Goal: Find specific page/section: Find specific page/section

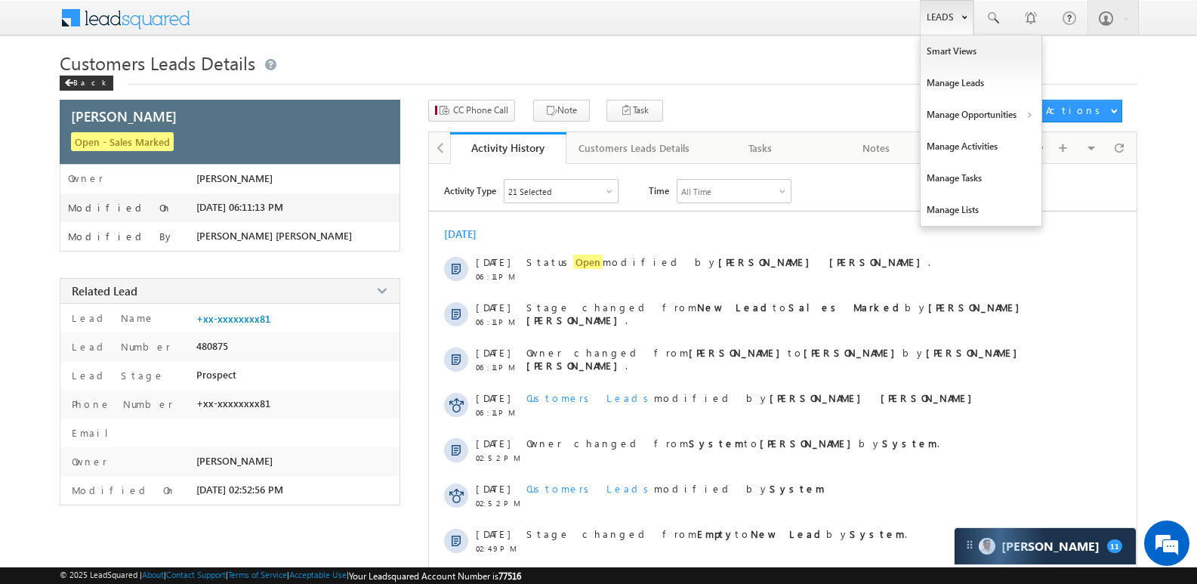
click at [949, 24] on link "Leads" at bounding box center [947, 17] width 54 height 35
click at [972, 121] on link "Manage Opportunities" at bounding box center [981, 115] width 121 height 32
click at [1105, 142] on link "Customers Leads" at bounding box center [1112, 147] width 138 height 32
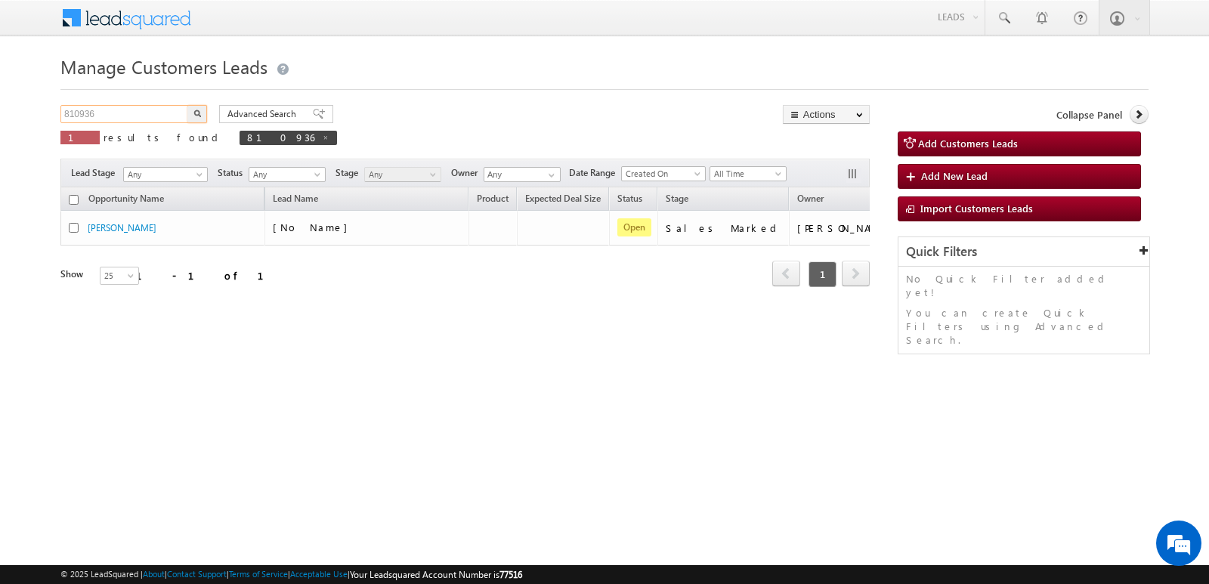
click at [132, 109] on input "810936" at bounding box center [124, 114] width 129 height 18
paste input "798185"
type input "798185"
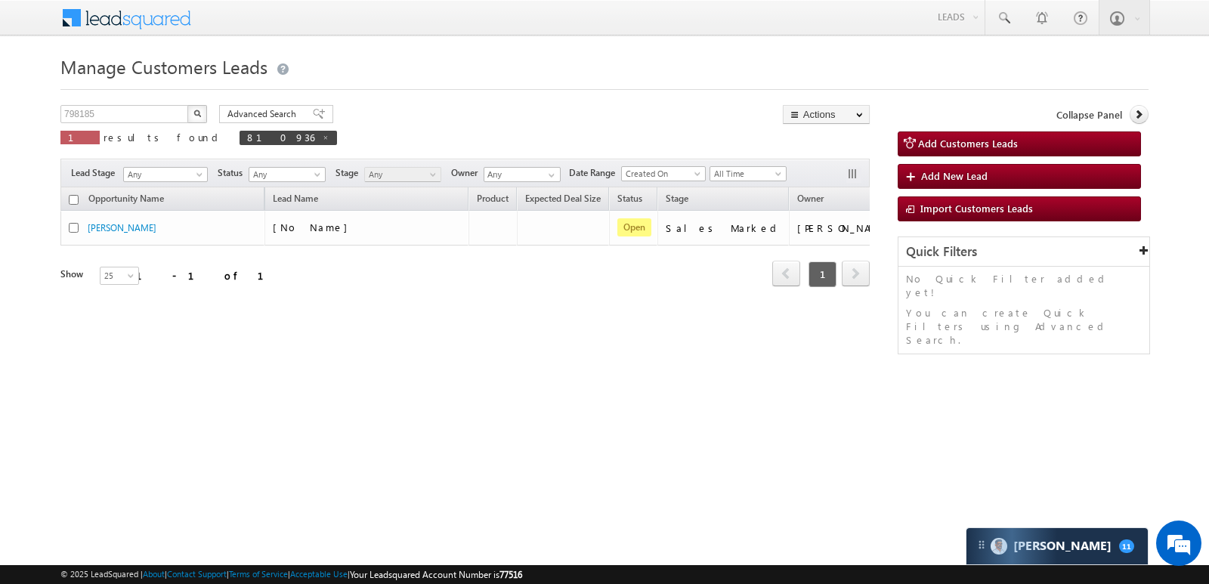
click at [202, 110] on button "button" at bounding box center [197, 114] width 20 height 18
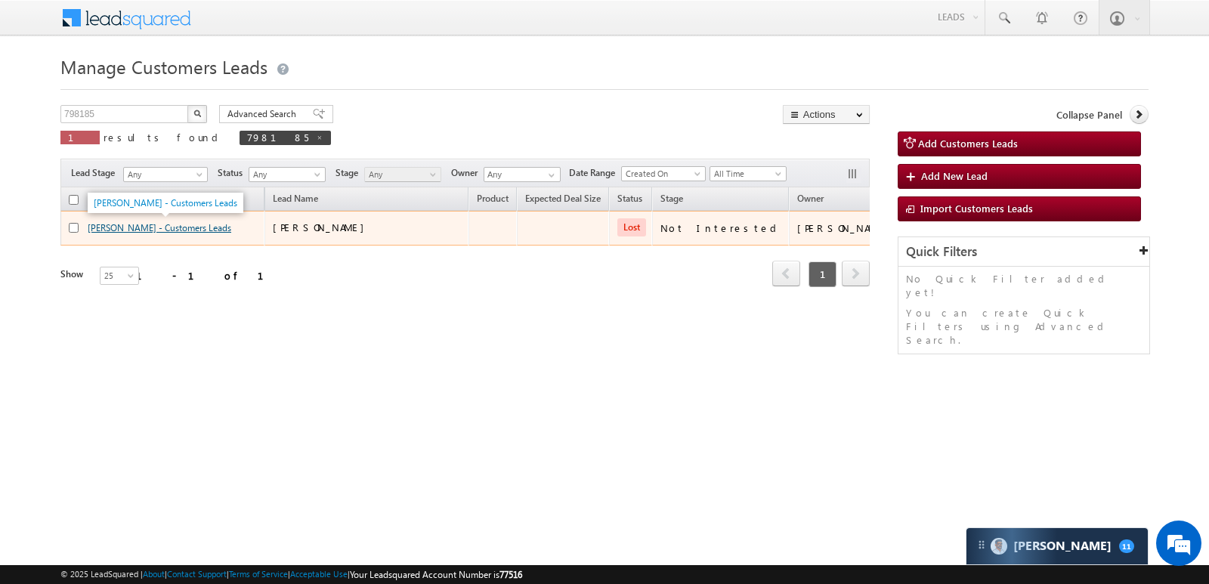
click at [182, 222] on link "SUNNY TOMAR - Customers Leads" at bounding box center [160, 227] width 144 height 11
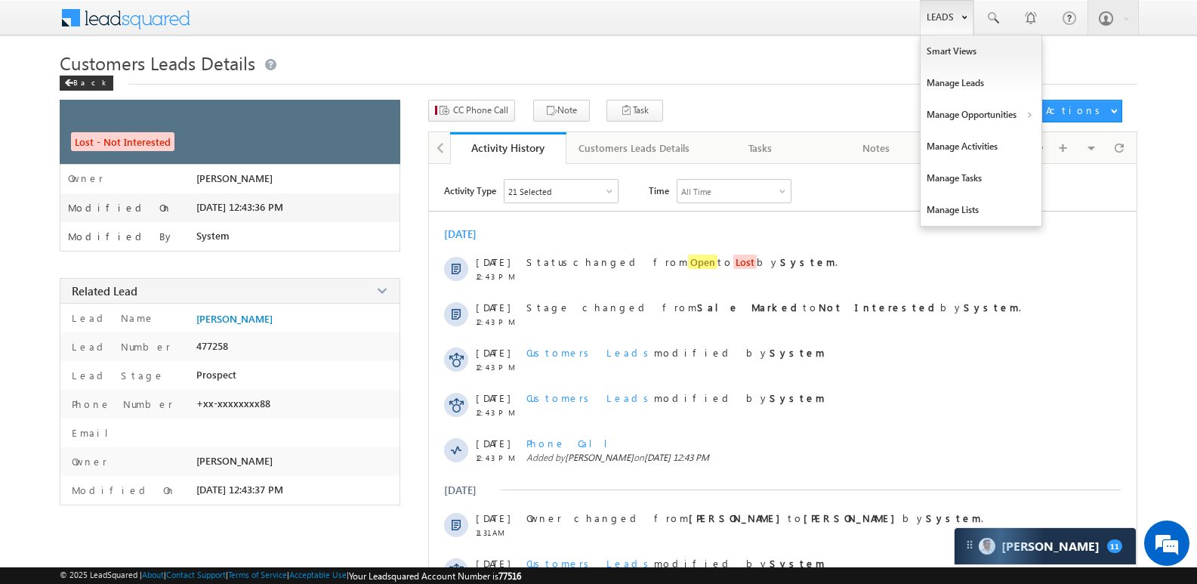
click at [943, 16] on link "Leads" at bounding box center [947, 17] width 54 height 35
click at [960, 113] on link "Manage Opportunities" at bounding box center [981, 115] width 121 height 32
click at [1104, 150] on link "Customers Leads" at bounding box center [1112, 147] width 138 height 32
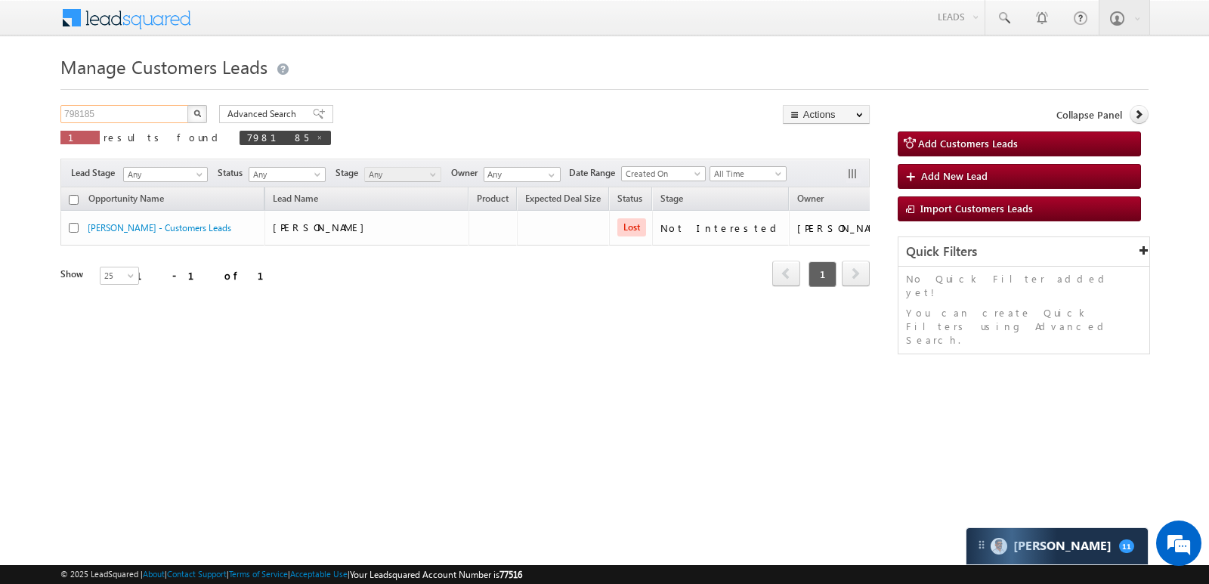
click at [98, 109] on input "798185" at bounding box center [124, 114] width 129 height 18
paste input "810341"
type input "810341"
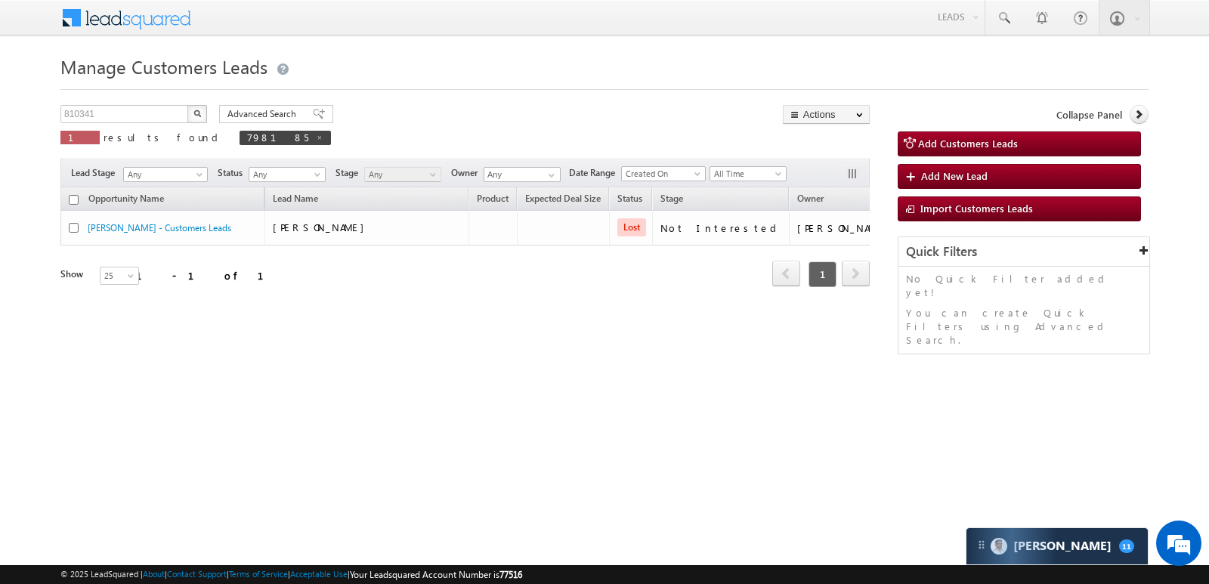
click at [205, 113] on button "button" at bounding box center [197, 114] width 20 height 18
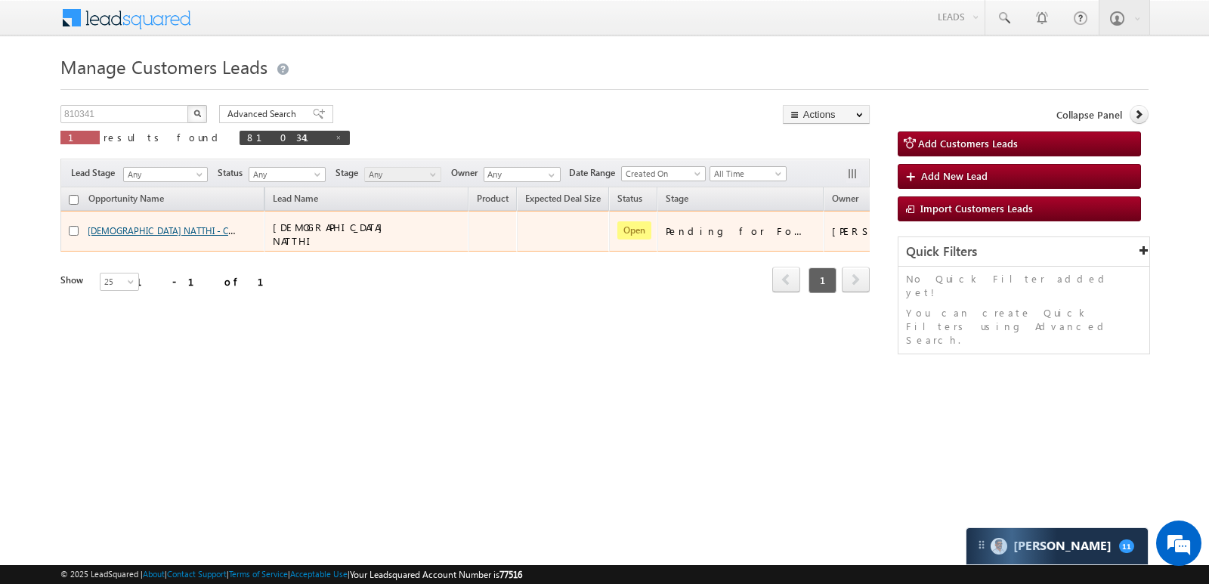
click at [161, 227] on link "VISHNU VISHNU NATTHI - Customers Leads" at bounding box center [189, 230] width 202 height 13
